Goal: Information Seeking & Learning: Learn about a topic

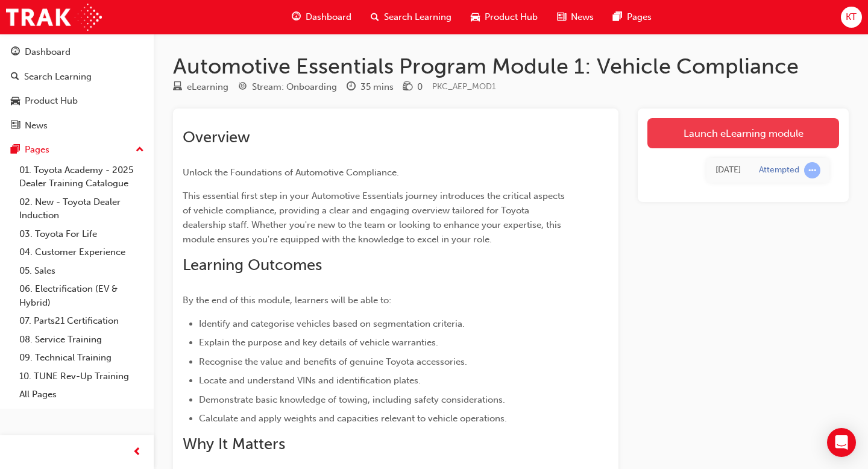
click at [717, 125] on link "Launch eLearning module" at bounding box center [743, 133] width 192 height 30
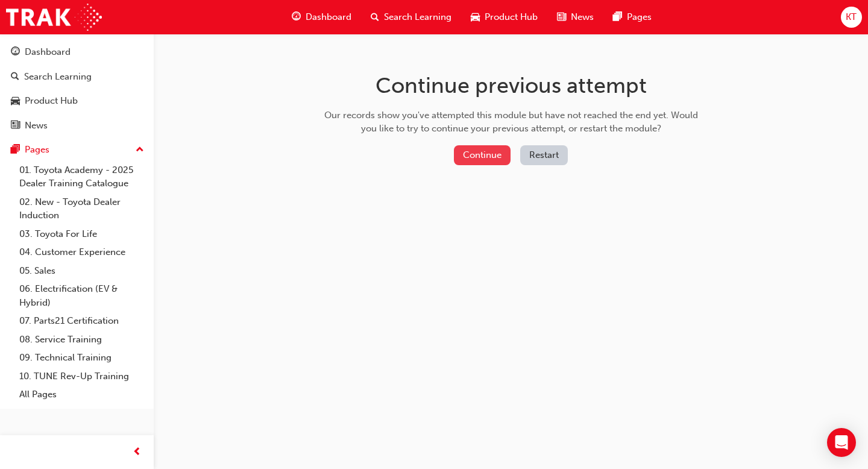
click at [496, 161] on button "Continue" at bounding box center [482, 155] width 57 height 20
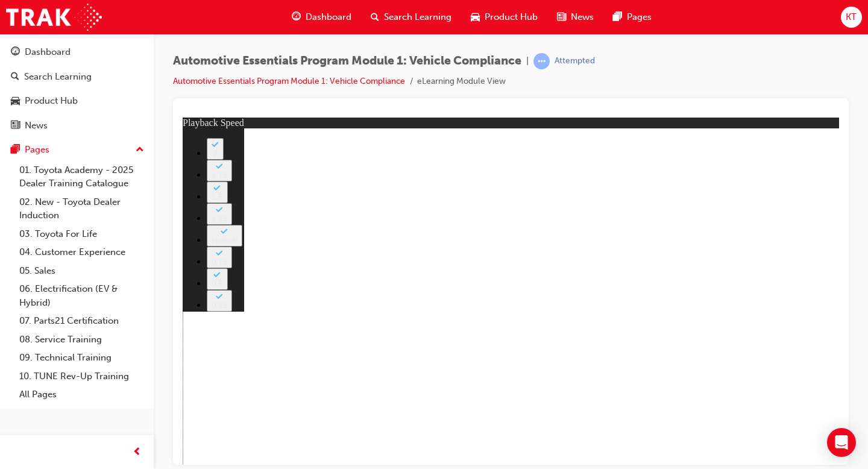
type input "35"
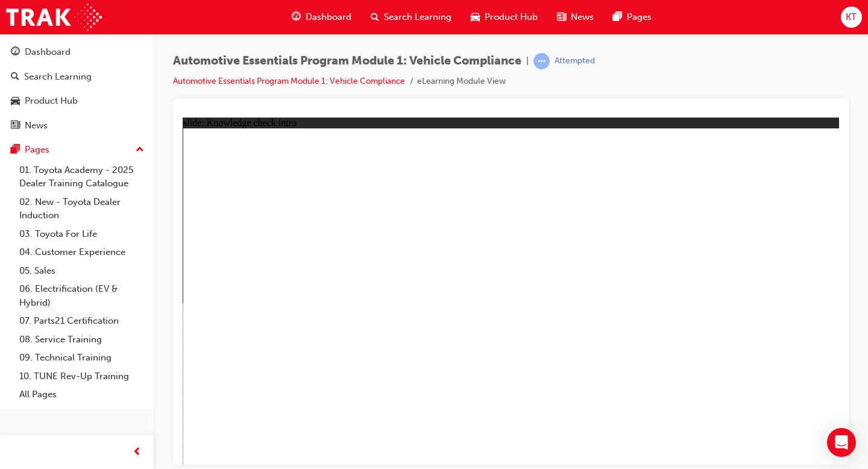
radio input "true"
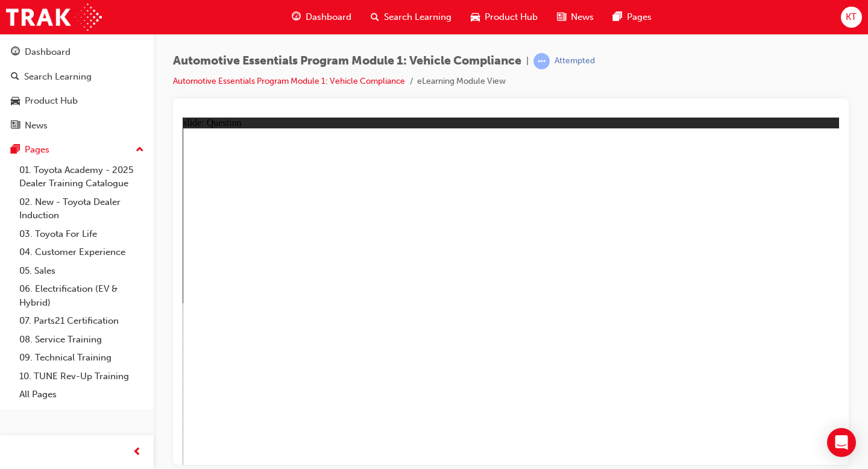
radio input "true"
